Goal: Information Seeking & Learning: Understand process/instructions

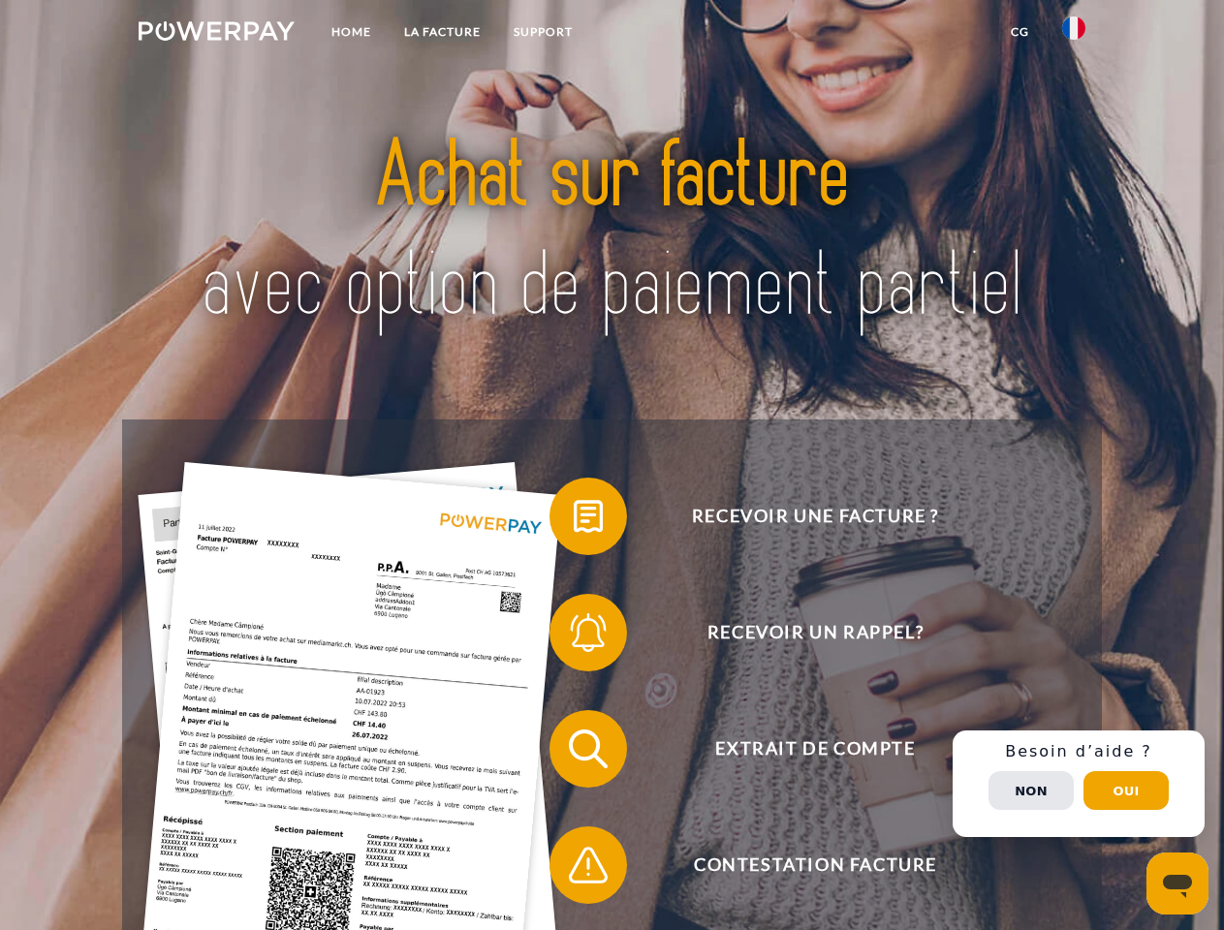
click at [216, 34] on img at bounding box center [217, 30] width 156 height 19
click at [1073, 34] on img at bounding box center [1073, 27] width 23 height 23
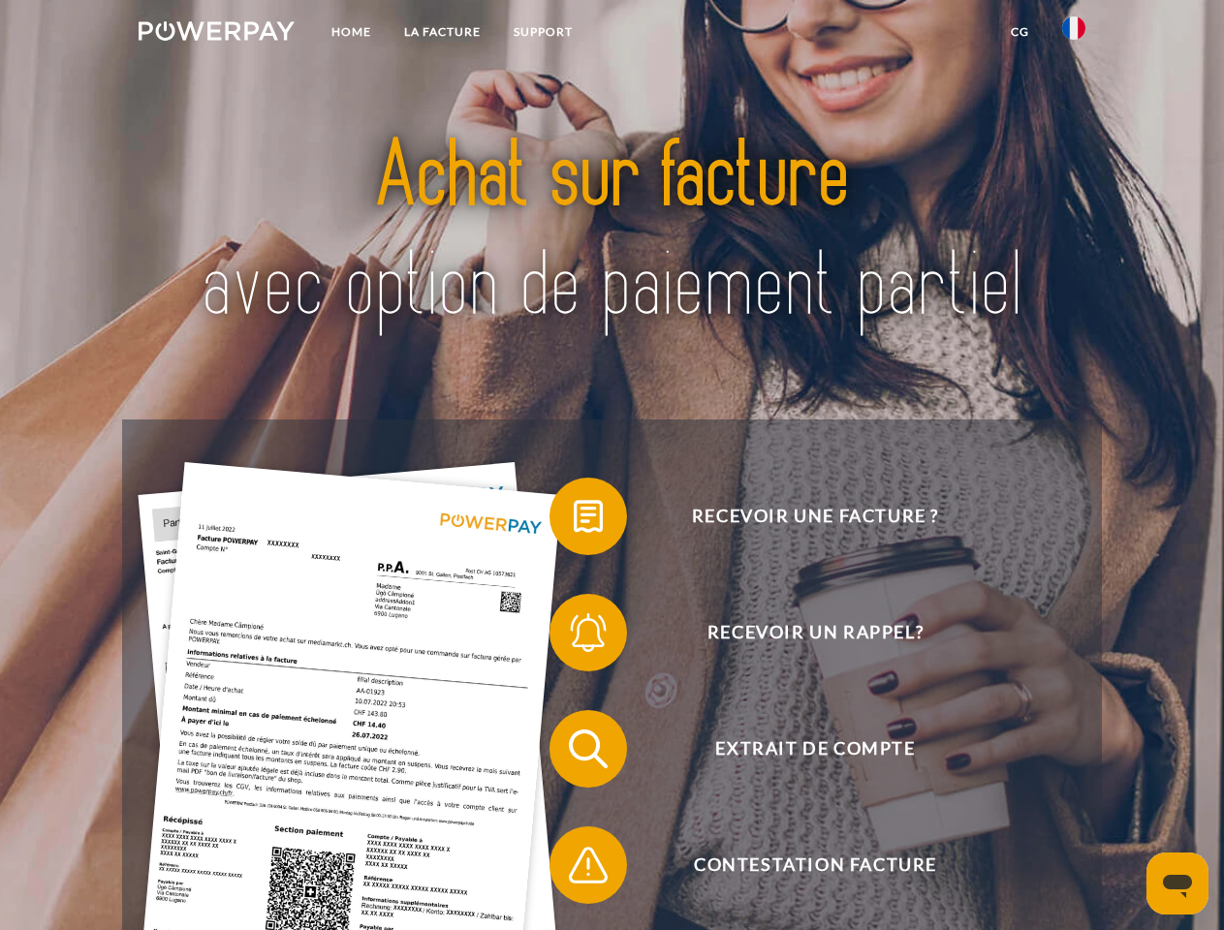
click at [1019, 32] on link "CG" at bounding box center [1019, 32] width 51 height 35
click at [574, 520] on span at bounding box center [559, 516] width 97 height 97
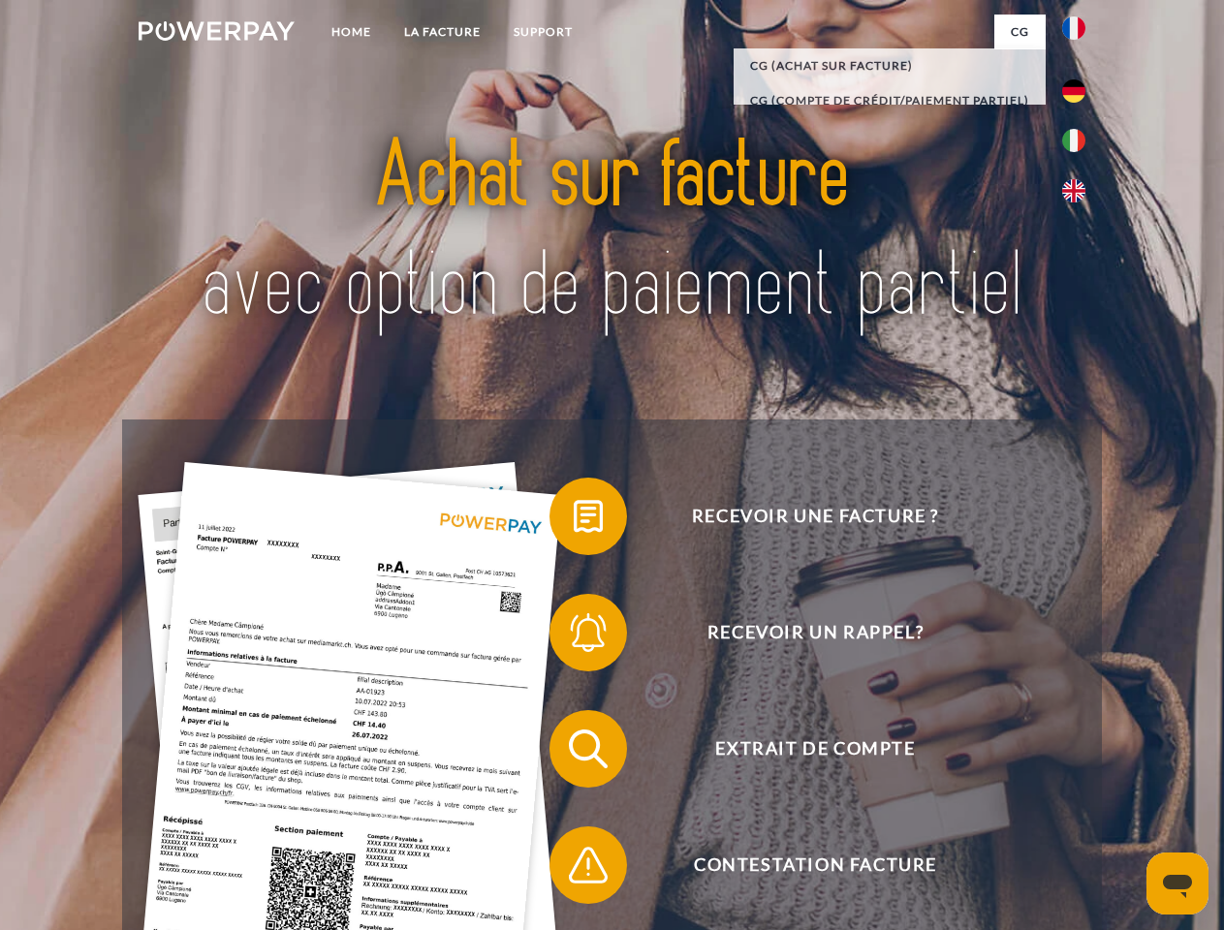
click at [574, 637] on span at bounding box center [559, 632] width 97 height 97
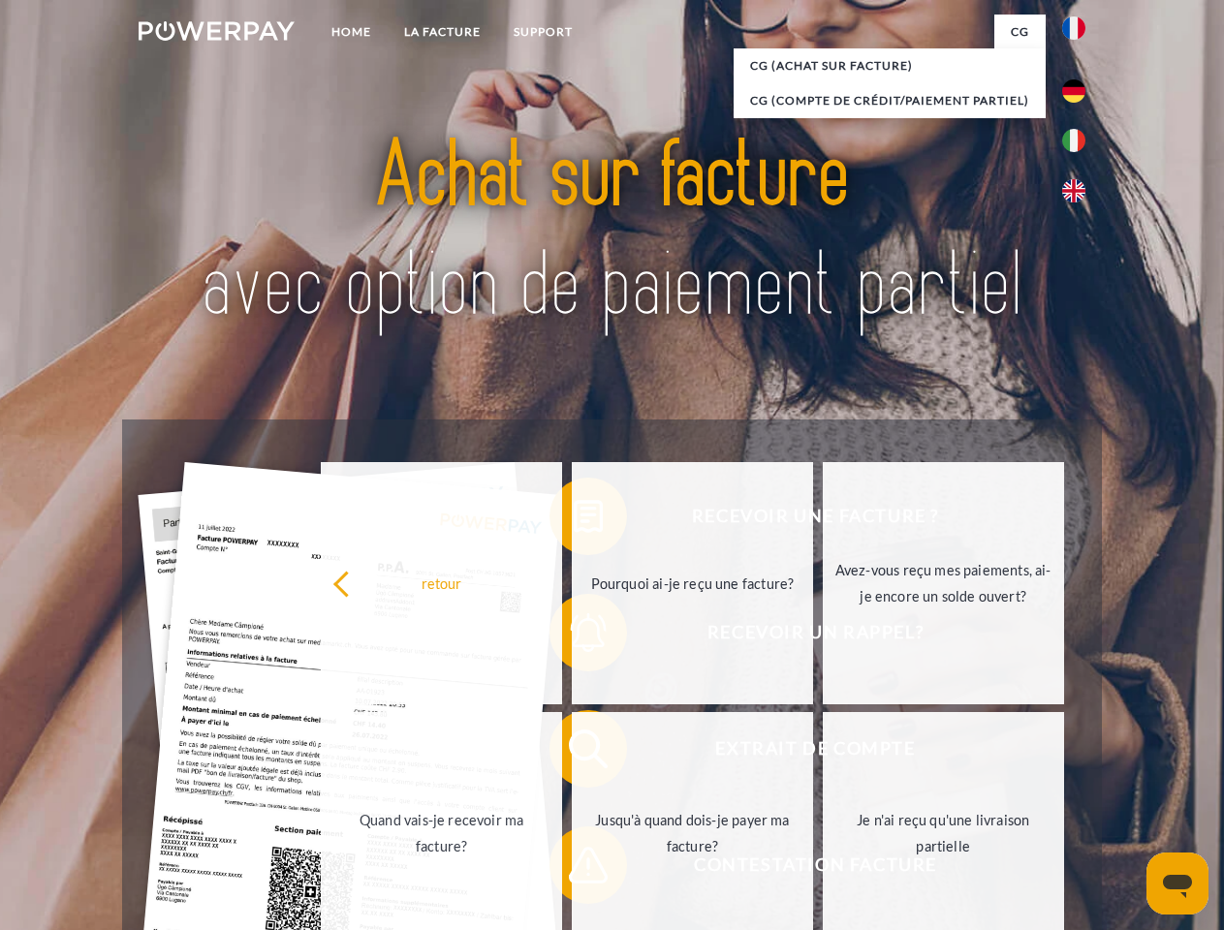
click at [574, 753] on link "Jusqu'à quand dois-je payer ma facture?" at bounding box center [692, 833] width 241 height 242
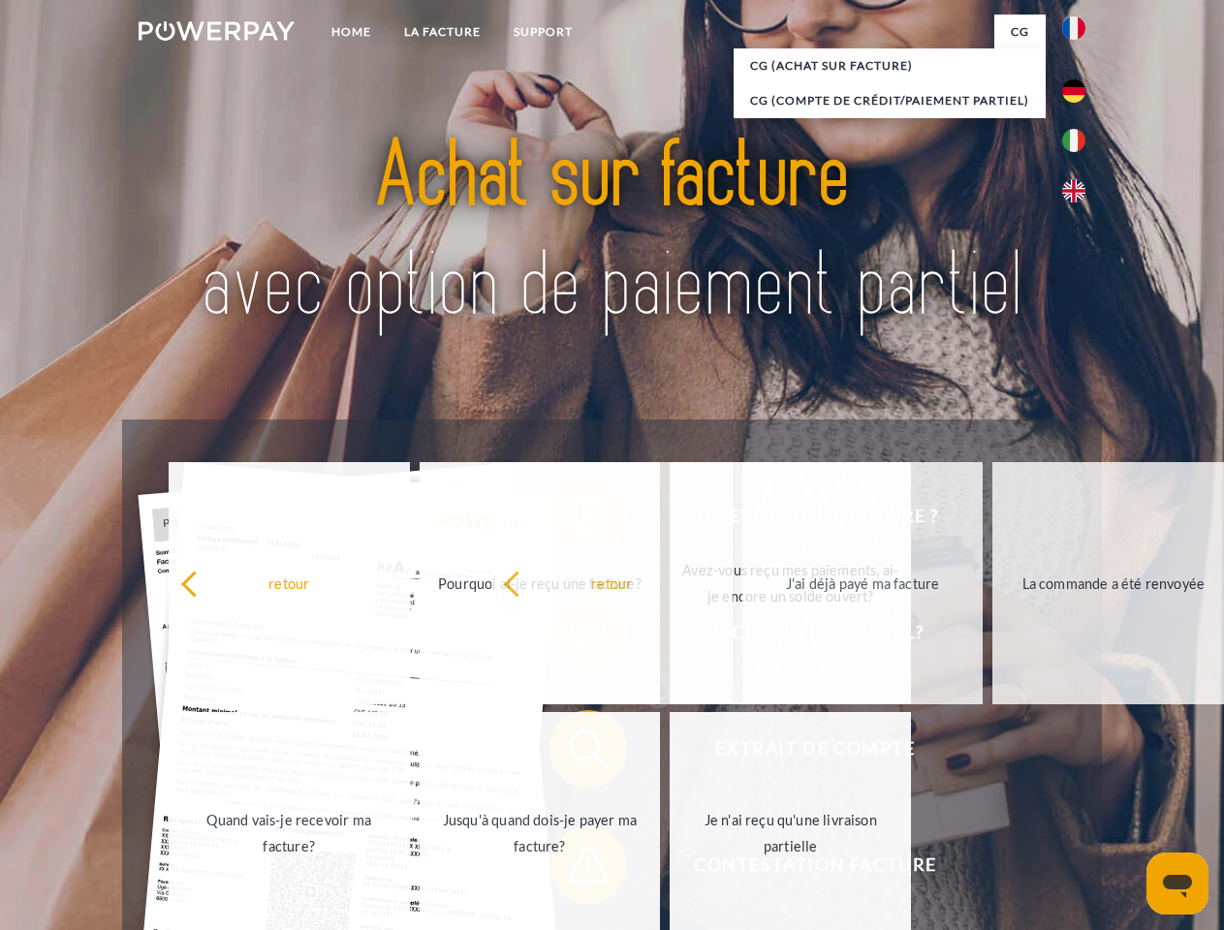
click at [574, 869] on span at bounding box center [559, 865] width 97 height 97
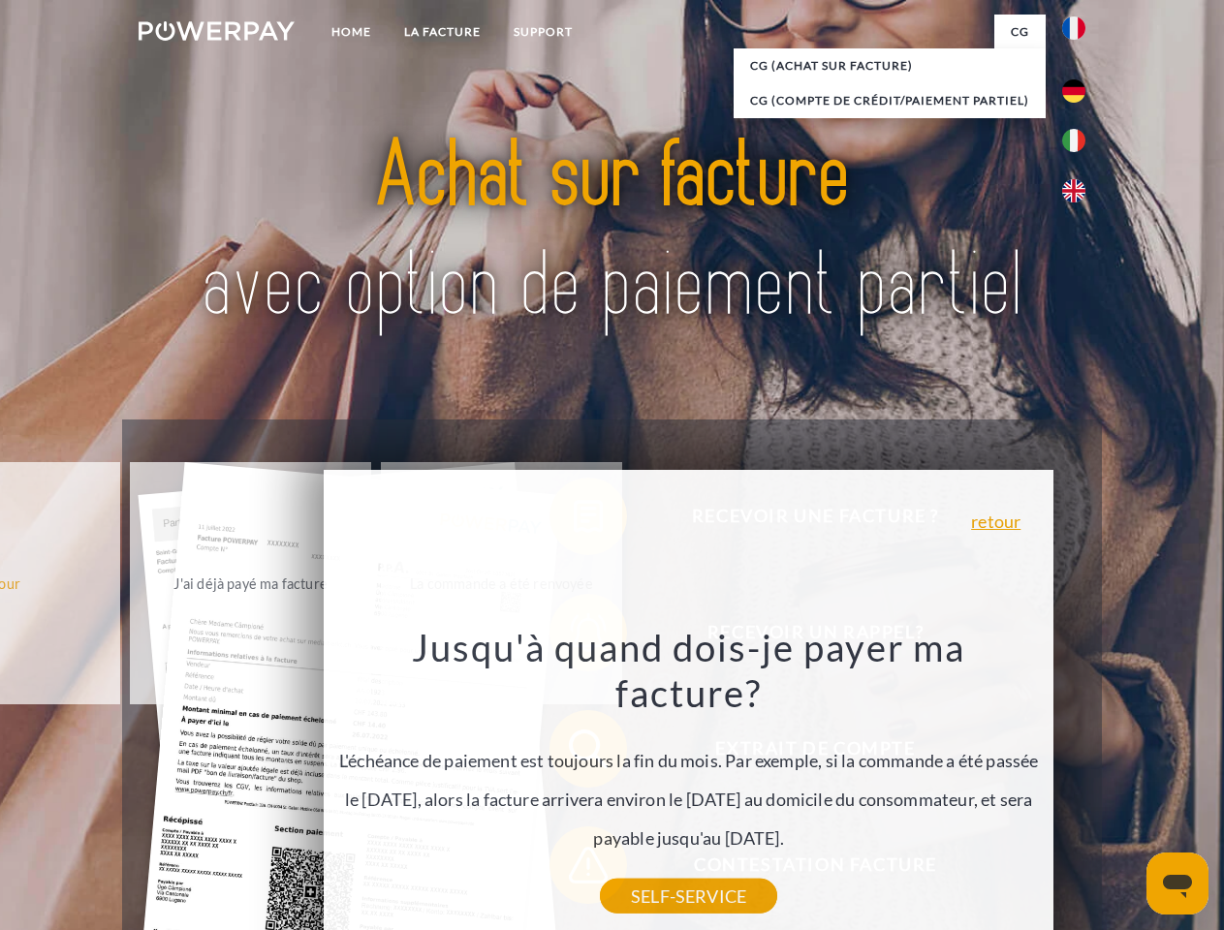
click at [1078, 784] on div "Recevoir une facture ? Recevoir un rappel? Extrait de compte retour" at bounding box center [611, 807] width 979 height 775
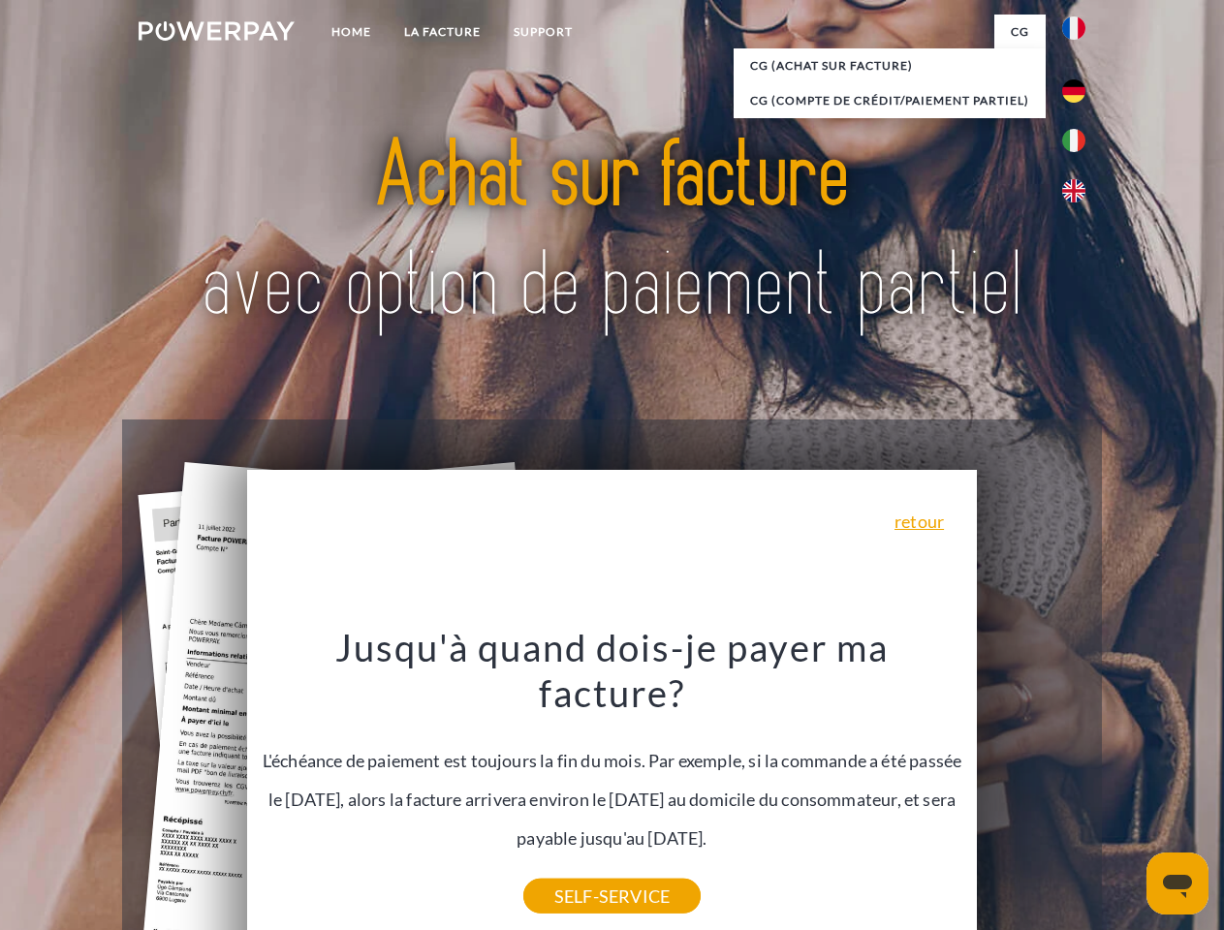
click at [1031, 788] on span "Extrait de compte" at bounding box center [814, 749] width 475 height 78
click at [1126, 791] on header "Home LA FACTURE Support" at bounding box center [612, 669] width 1224 height 1338
